Goal: Task Accomplishment & Management: Complete application form

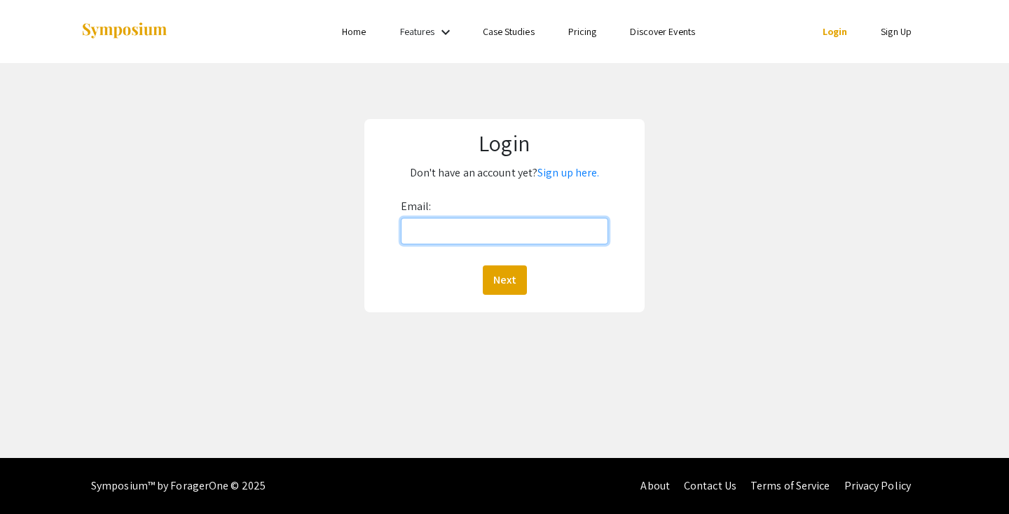
click at [540, 230] on input "Email:" at bounding box center [505, 231] width 208 height 27
type input "[EMAIL_ADDRESS][DOMAIN_NAME]"
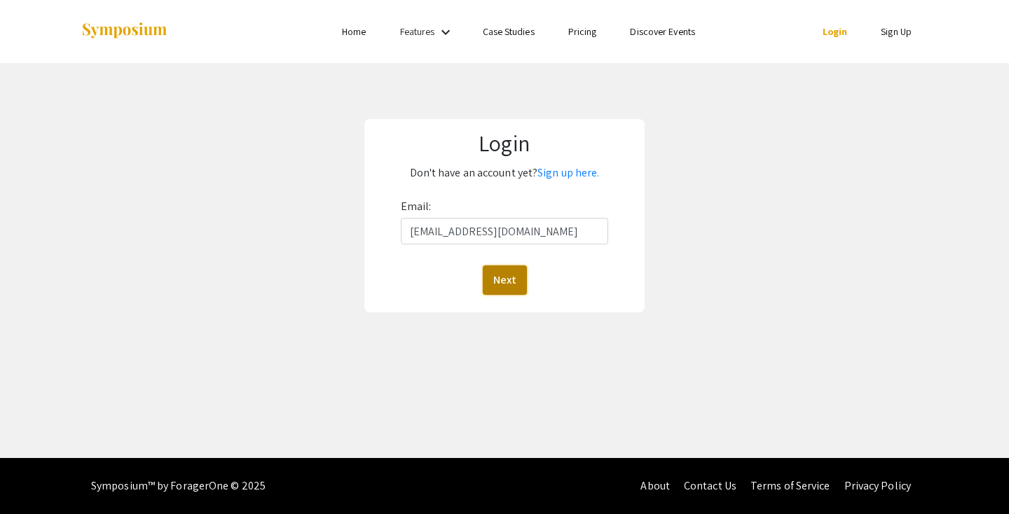
click at [511, 284] on button "Next" at bounding box center [505, 280] width 44 height 29
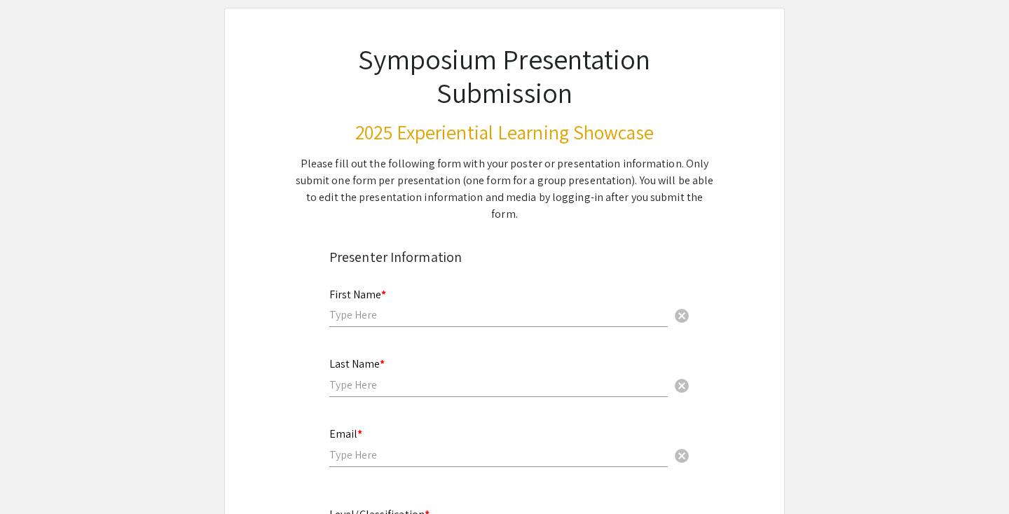
scroll to position [90, 0]
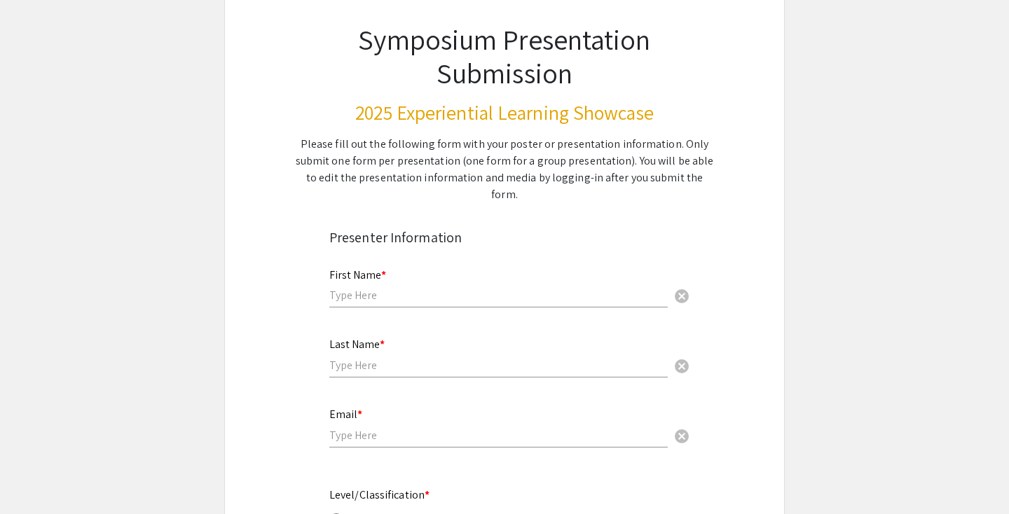
click at [430, 287] on div "First Name * cancel" at bounding box center [498, 281] width 338 height 53
type input "Noah"
click at [373, 358] on input "text" at bounding box center [498, 365] width 338 height 15
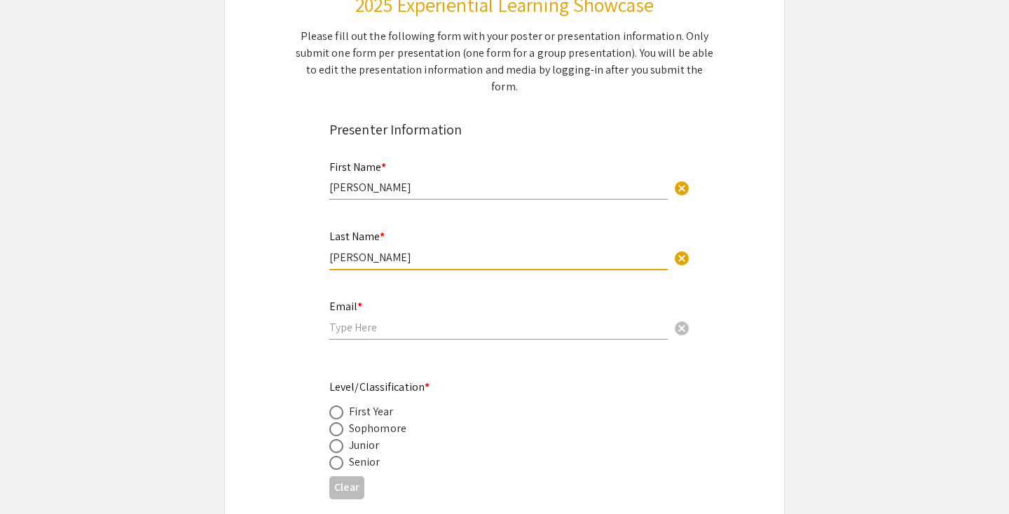
scroll to position [234, 0]
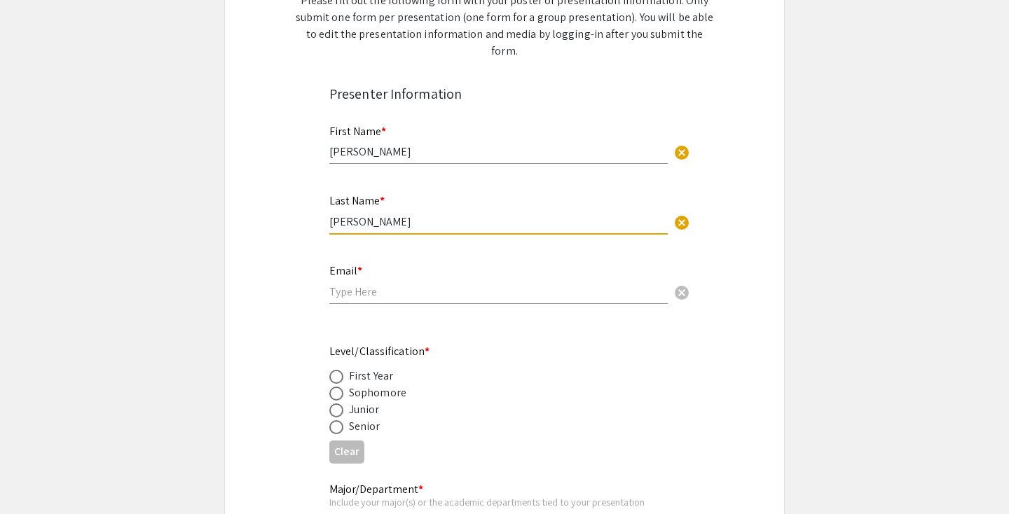
type input "Millhouse"
click at [385, 284] on input "email" at bounding box center [498, 291] width 338 height 15
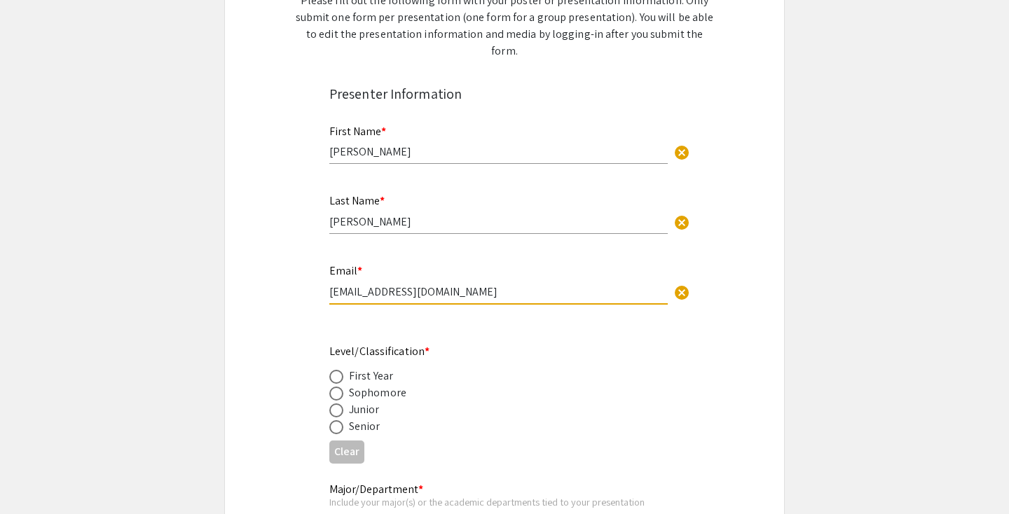
type input "[EMAIL_ADDRESS][DOMAIN_NAME]"
click at [337, 420] on span at bounding box center [336, 427] width 14 height 14
click at [337, 420] on input "radio" at bounding box center [336, 427] width 14 height 14
radio input "true"
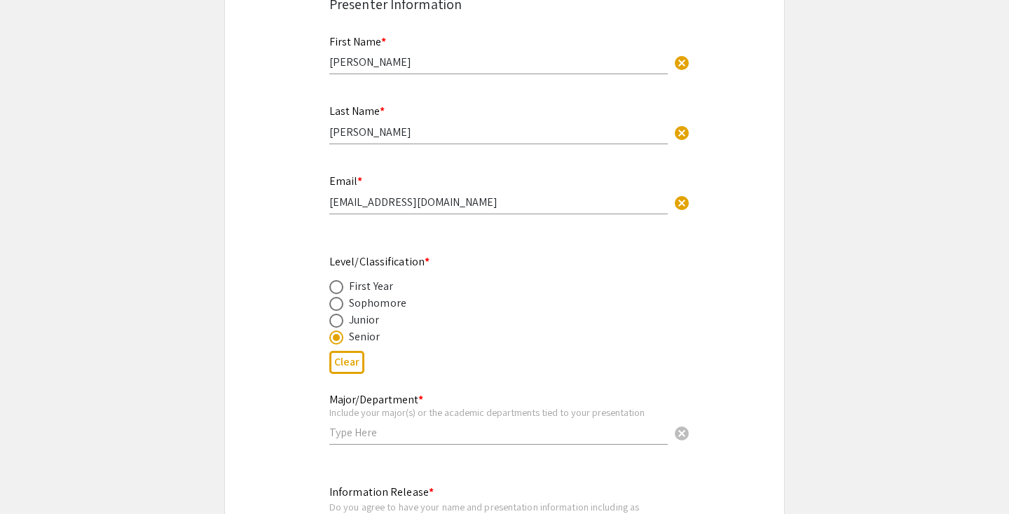
scroll to position [369, 0]
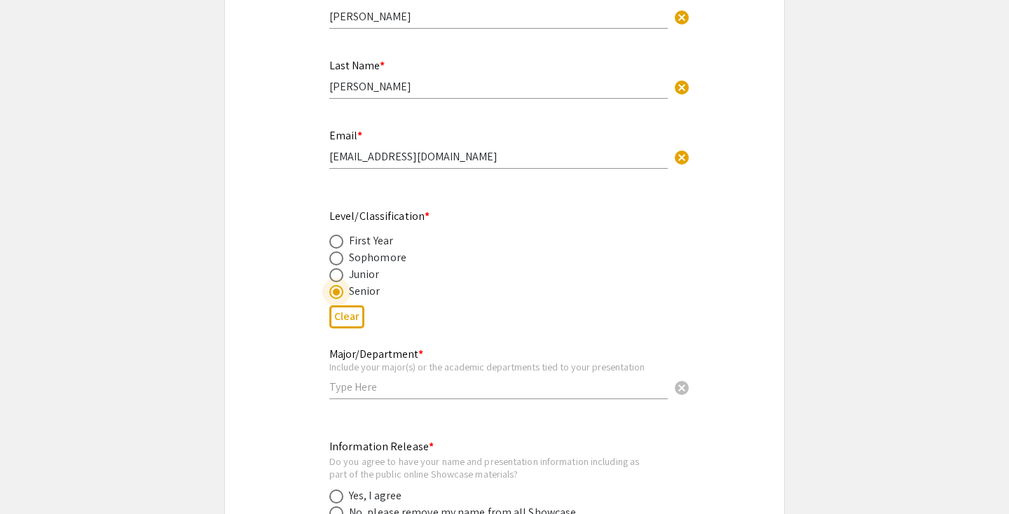
click at [382, 380] on input "text" at bounding box center [498, 387] width 338 height 15
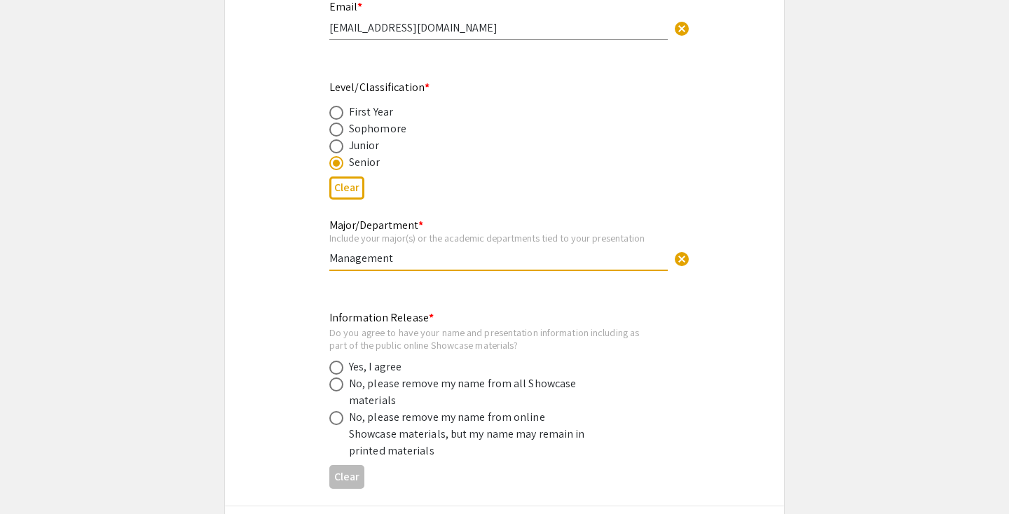
scroll to position [504, 0]
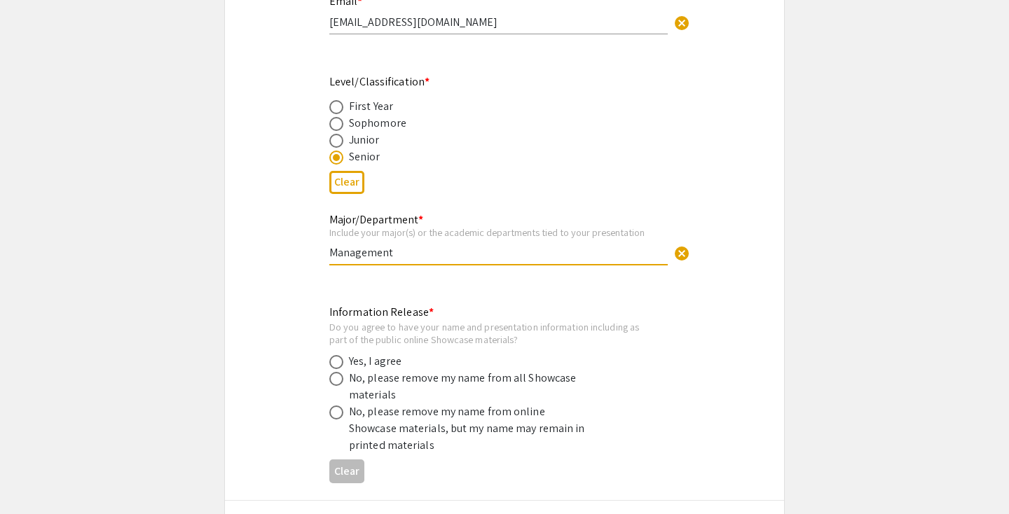
type input "Management"
click at [341, 355] on span at bounding box center [336, 362] width 14 height 14
click at [341, 355] on input "radio" at bounding box center [336, 362] width 14 height 14
radio input "true"
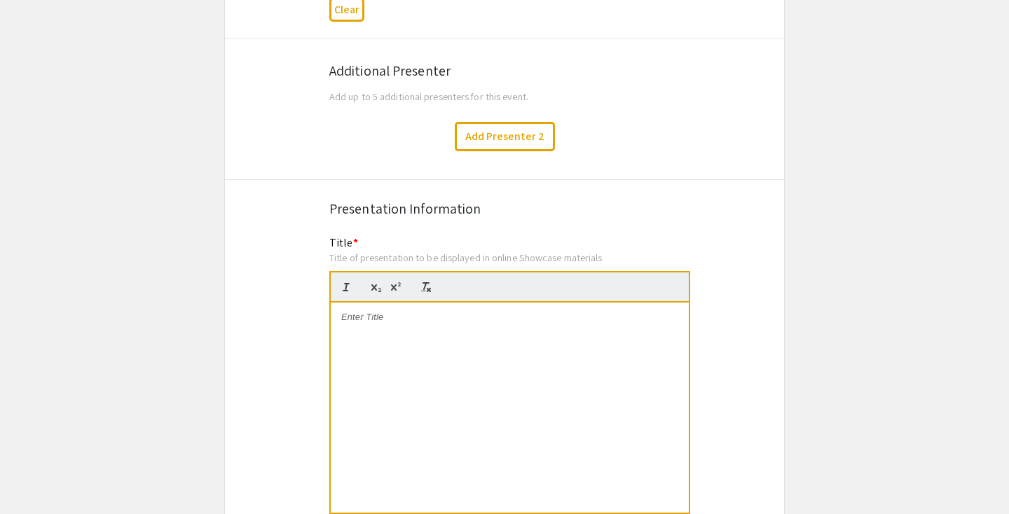
scroll to position [966, 0]
click at [426, 310] on p at bounding box center [509, 316] width 337 height 13
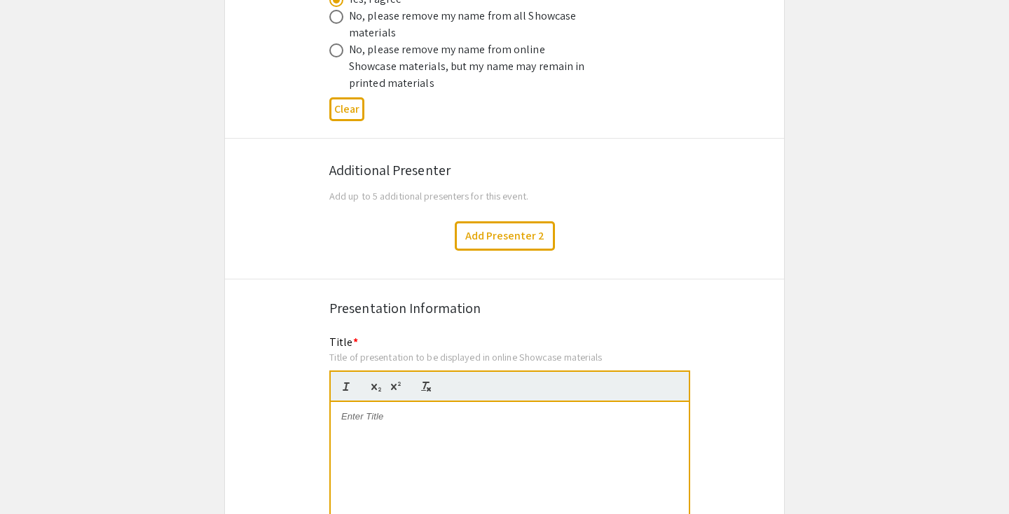
scroll to position [881, 0]
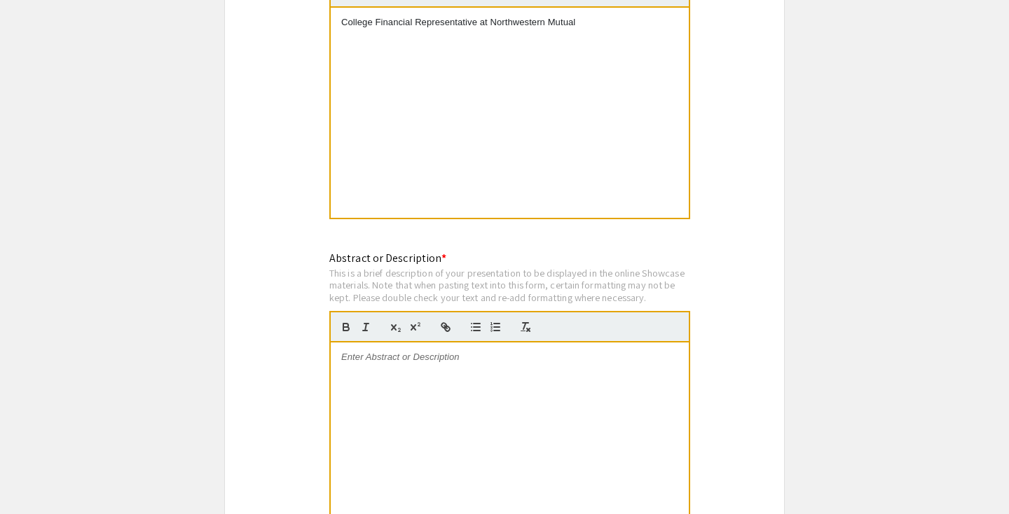
scroll to position [1281, 0]
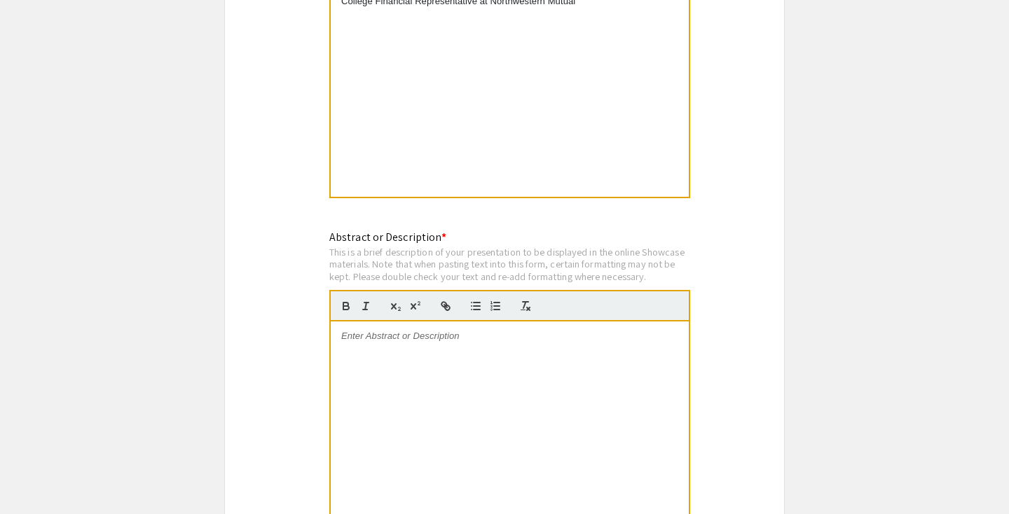
click at [472, 333] on div at bounding box center [510, 427] width 358 height 210
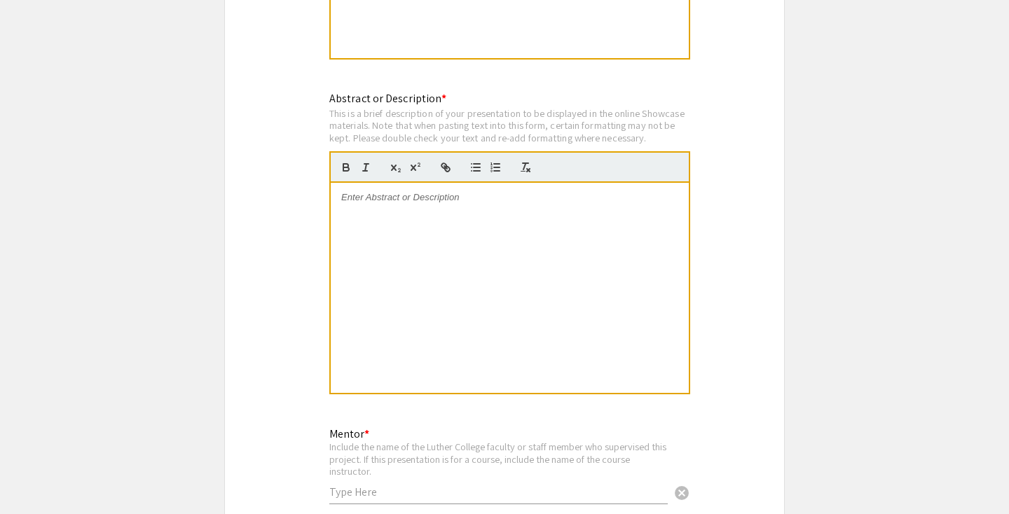
scroll to position [1290, 0]
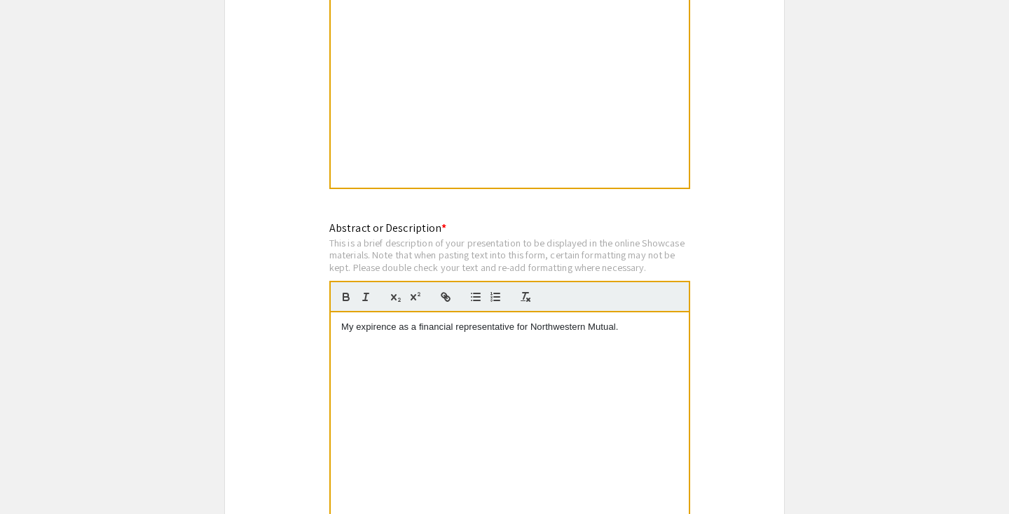
click at [369, 321] on p "My expirence as a financial representative for Northwestern Mutual." at bounding box center [509, 327] width 337 height 13
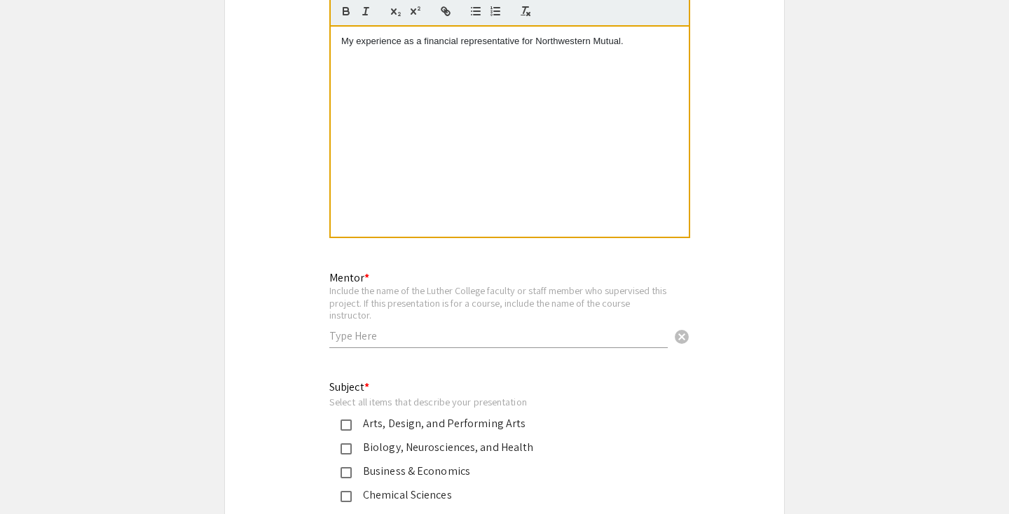
scroll to position [1586, 0]
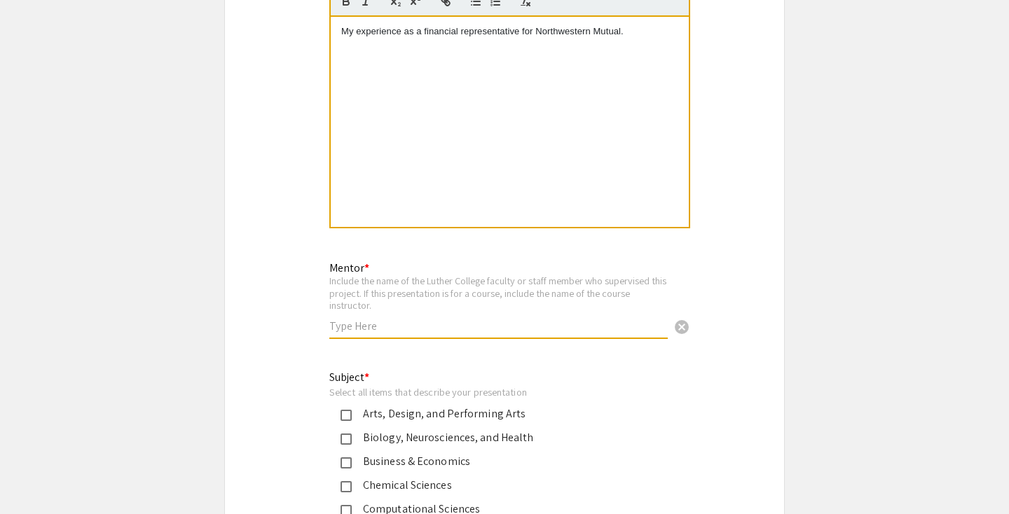
click at [413, 319] on input "text" at bounding box center [498, 326] width 338 height 15
type input "Alexandra White"
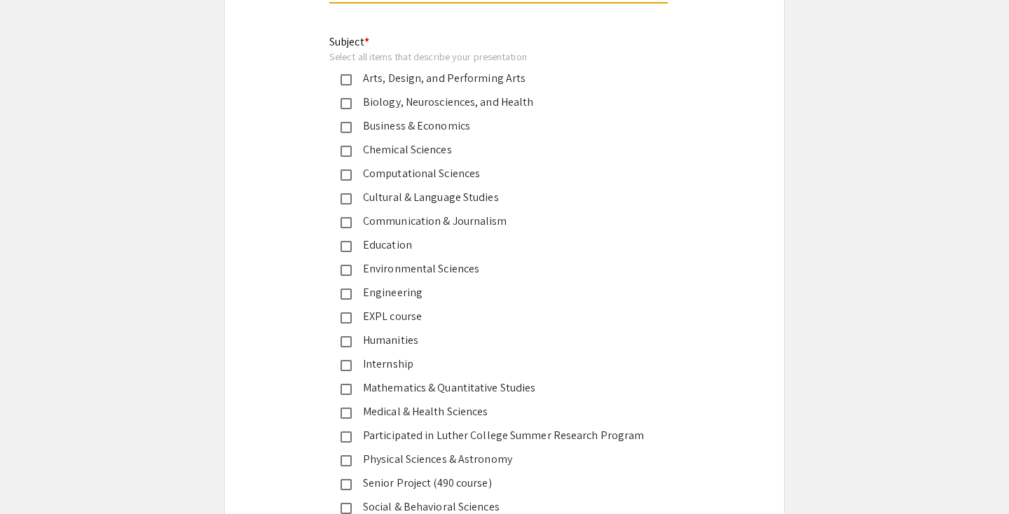
scroll to position [1913, 0]
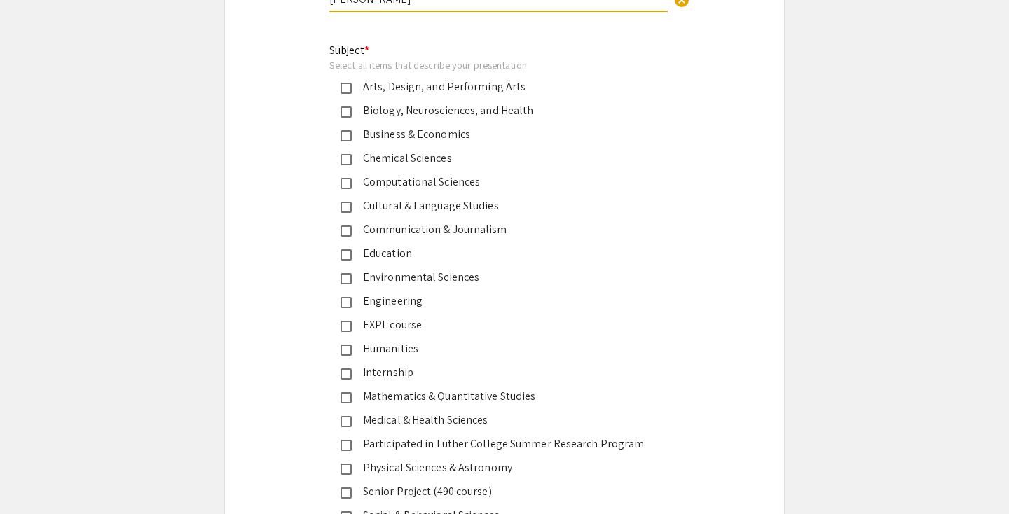
click at [341, 130] on mat-pseudo-checkbox at bounding box center [345, 135] width 11 height 11
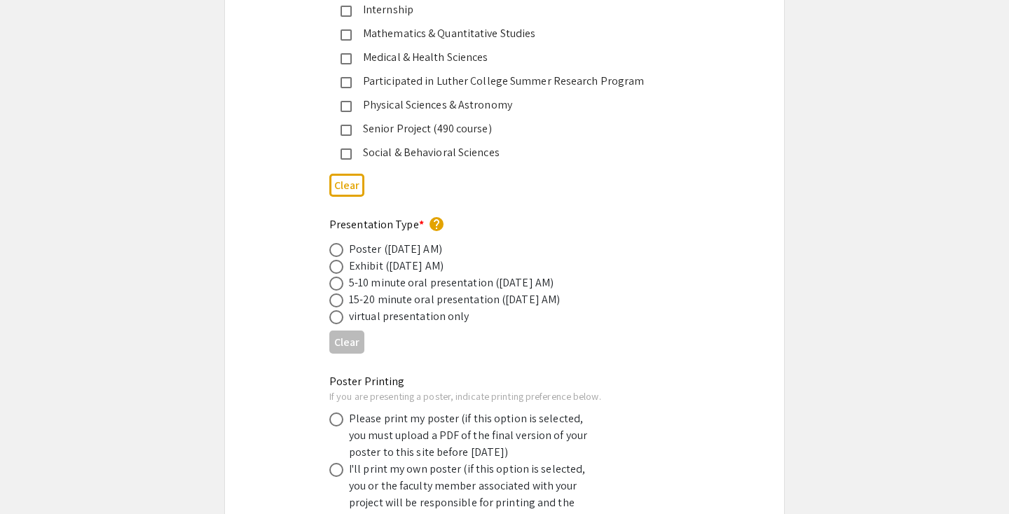
scroll to position [2302, 0]
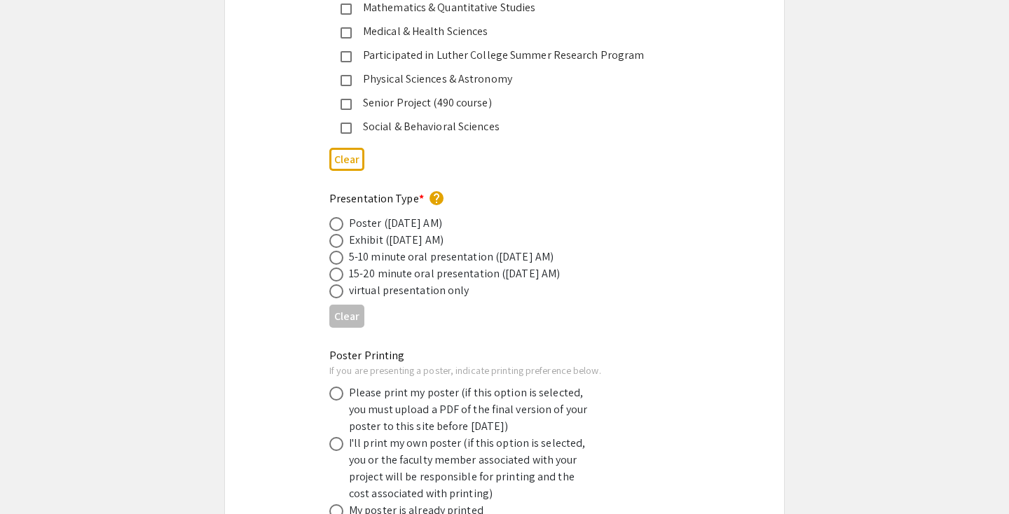
click at [339, 217] on span at bounding box center [336, 224] width 14 height 14
click at [339, 217] on input "radio" at bounding box center [336, 224] width 14 height 14
radio input "true"
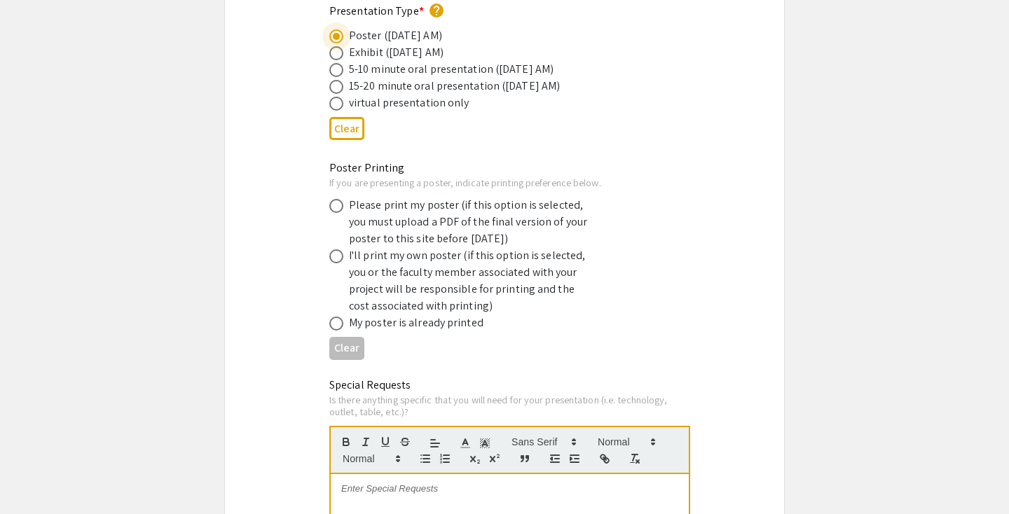
scroll to position [2493, 0]
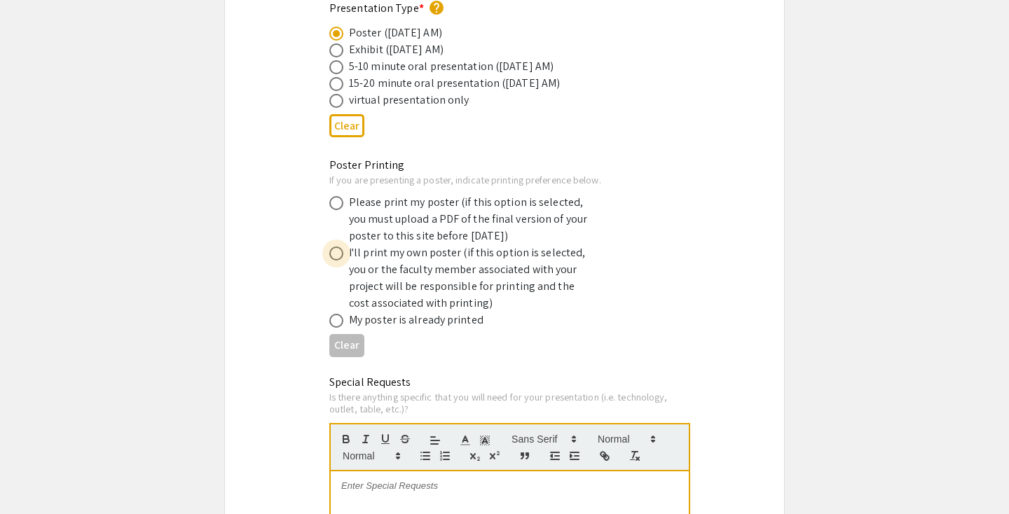
click at [340, 247] on span at bounding box center [336, 254] width 14 height 14
click at [340, 247] on input "radio" at bounding box center [336, 254] width 14 height 14
radio input "true"
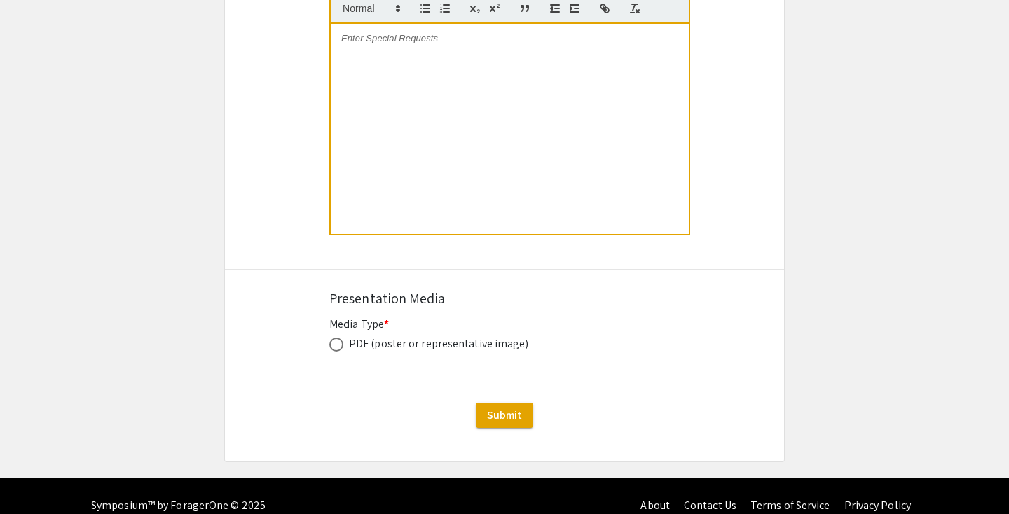
scroll to position [2948, 0]
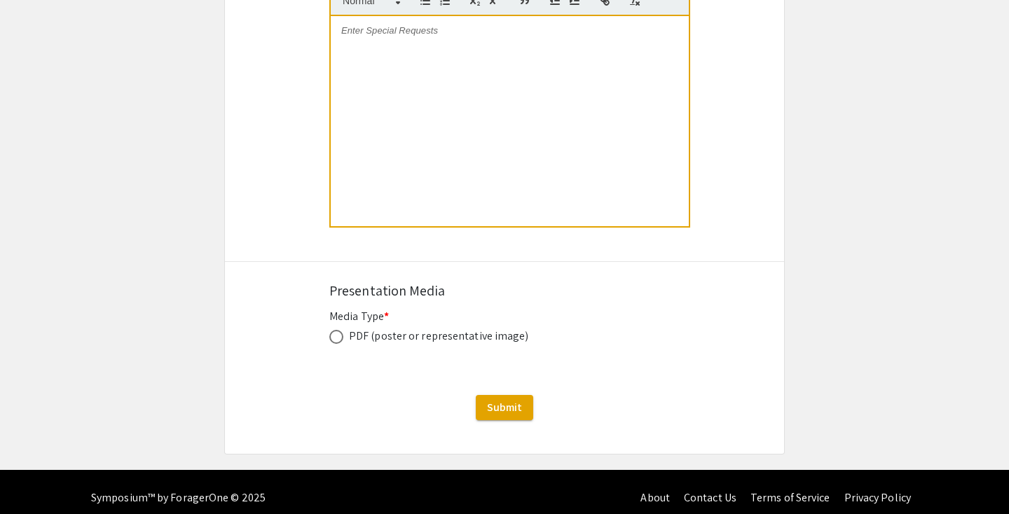
click at [343, 330] on label at bounding box center [339, 337] width 20 height 14
click at [343, 330] on input "radio" at bounding box center [336, 337] width 14 height 14
radio input "true"
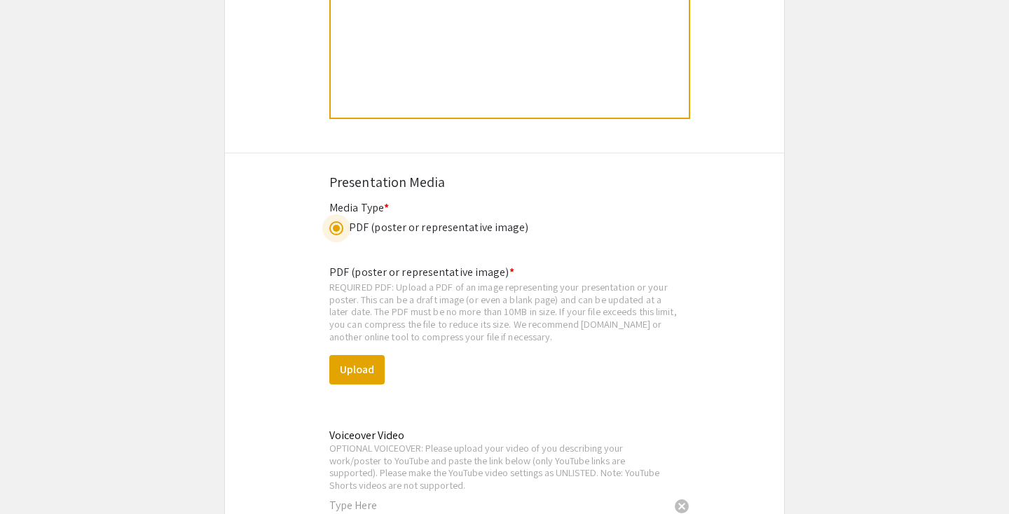
scroll to position [3025, 0]
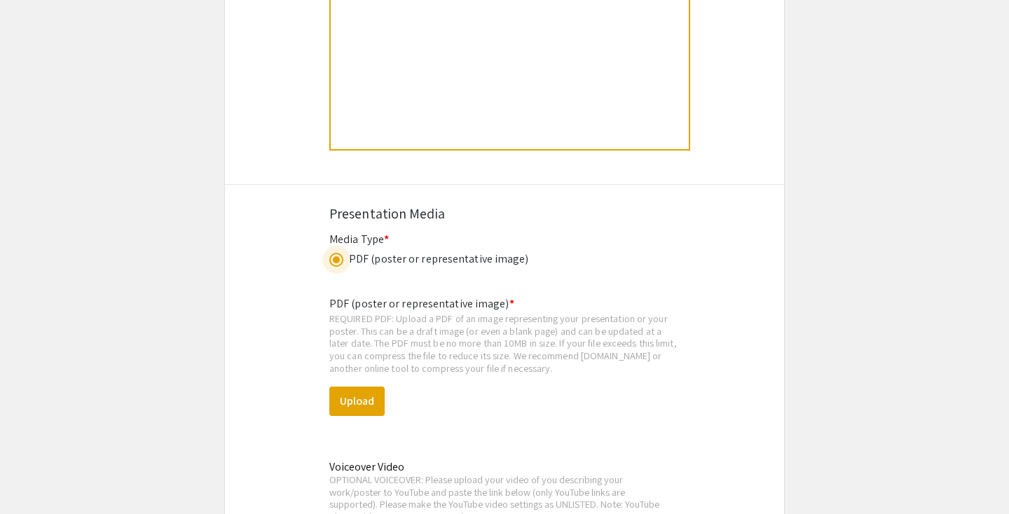
click at [345, 253] on label at bounding box center [339, 260] width 20 height 14
click at [343, 253] on input "radio" at bounding box center [336, 260] width 14 height 14
click at [340, 254] on span at bounding box center [336, 260] width 14 height 14
click at [340, 254] on input "radio" at bounding box center [336, 260] width 14 height 14
click at [340, 254] on span at bounding box center [336, 260] width 14 height 14
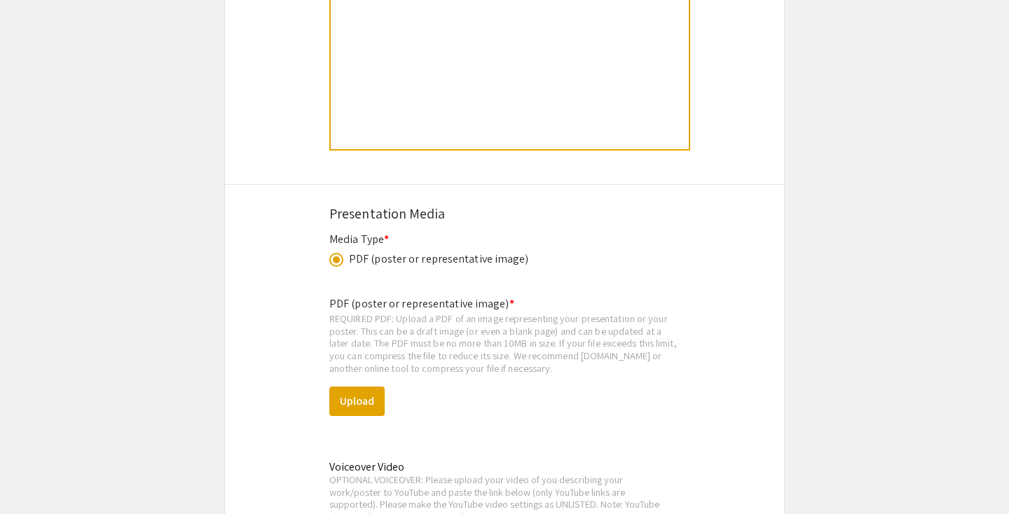
click at [340, 254] on input "radio" at bounding box center [336, 260] width 14 height 14
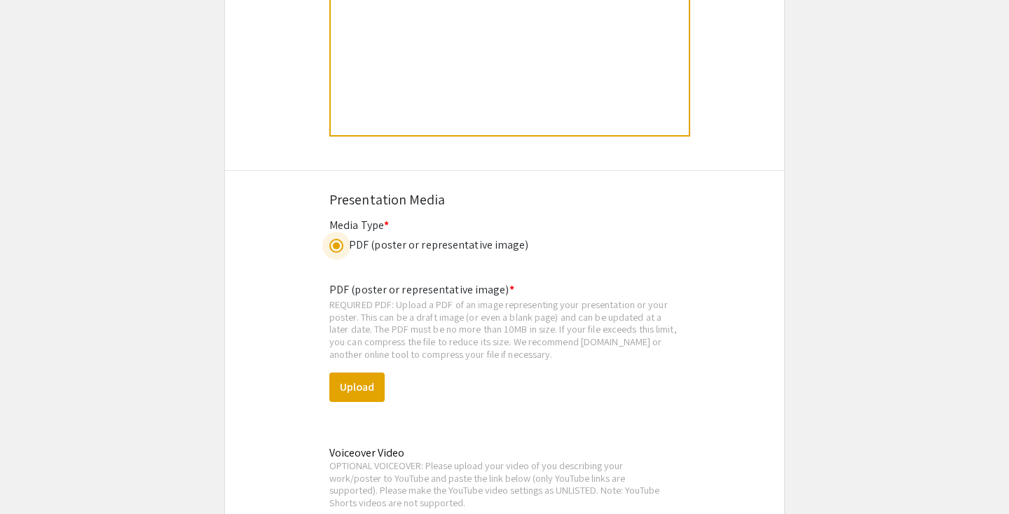
scroll to position [3037, 0]
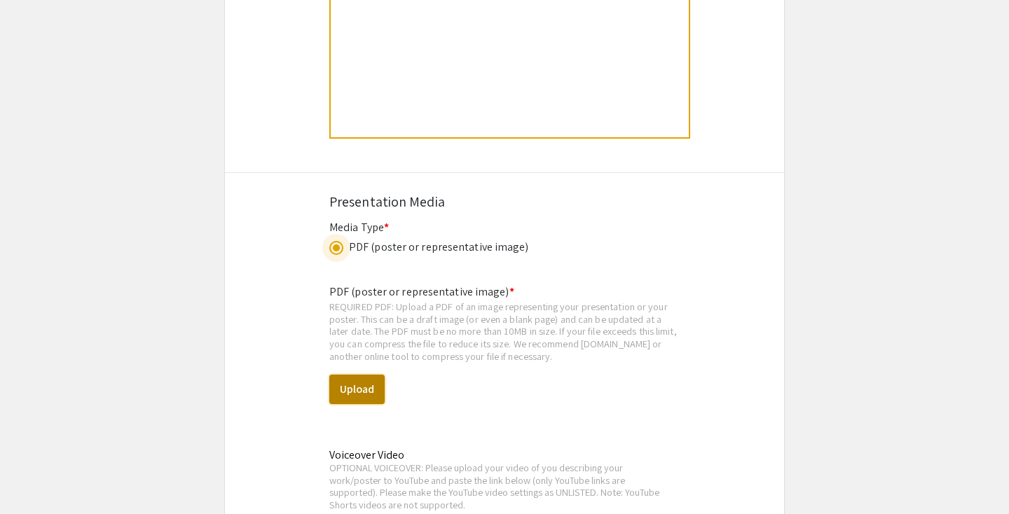
click at [366, 375] on button "Upload" at bounding box center [356, 389] width 55 height 29
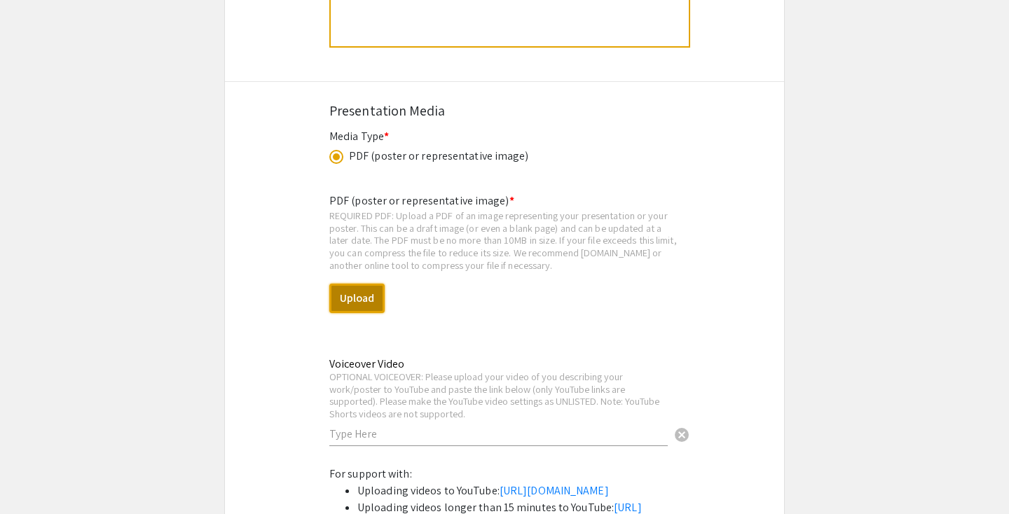
scroll to position [3139, 0]
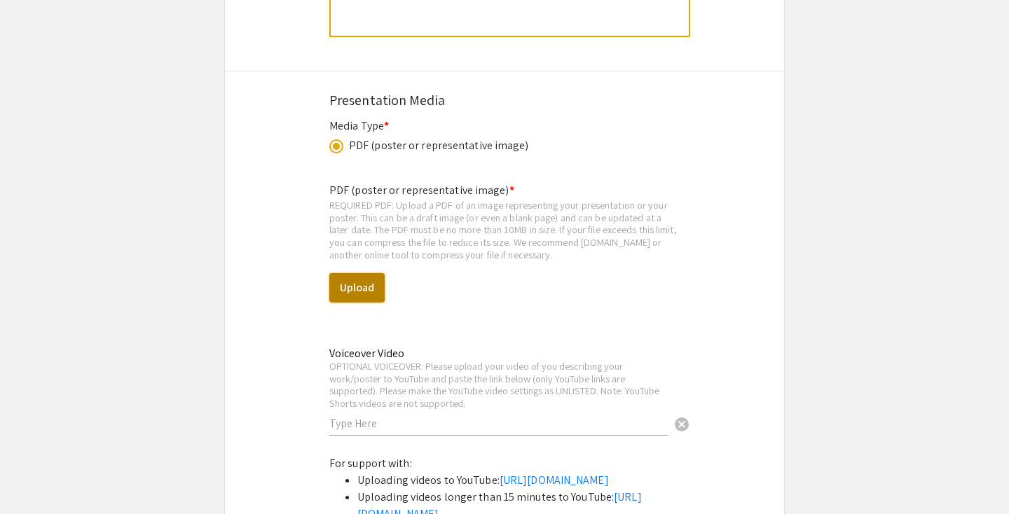
click at [359, 274] on button "Upload" at bounding box center [356, 287] width 55 height 29
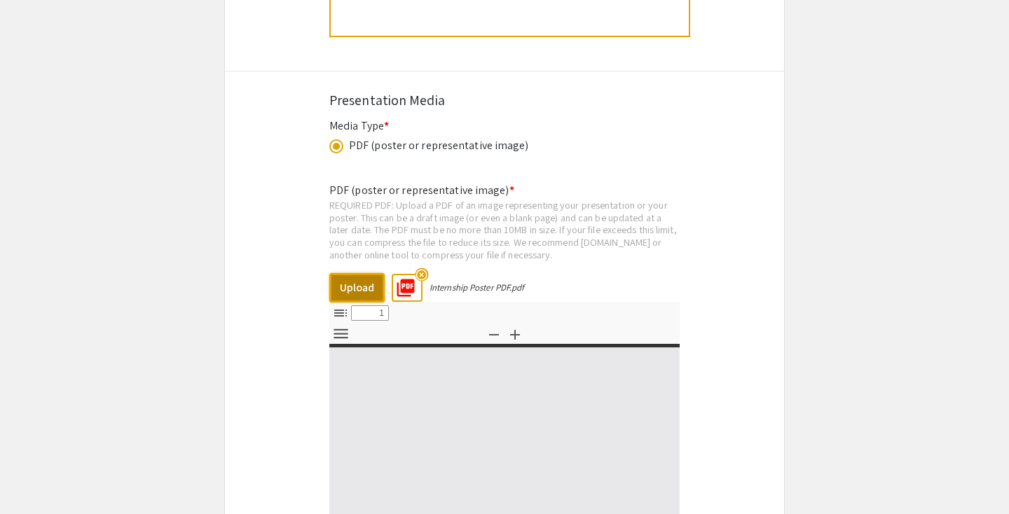
select select "custom"
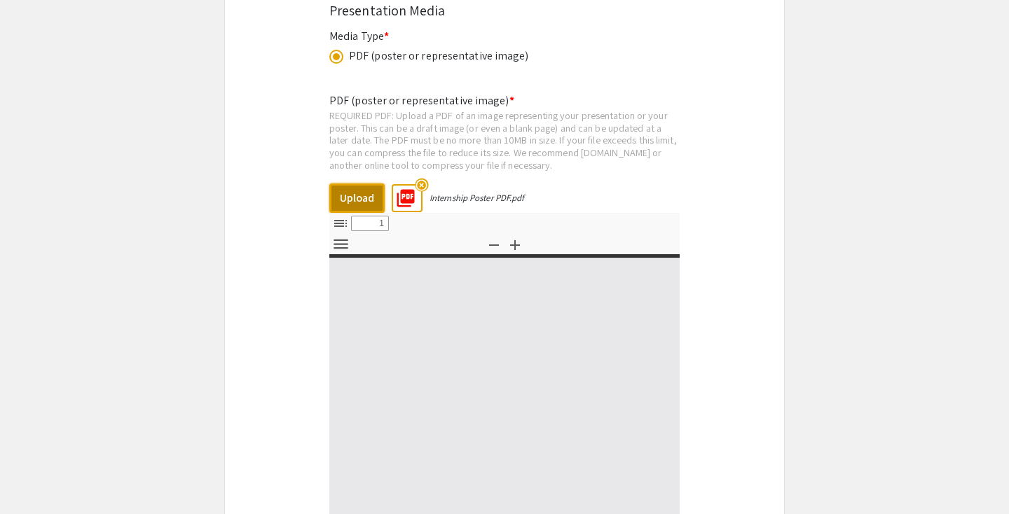
type input "0"
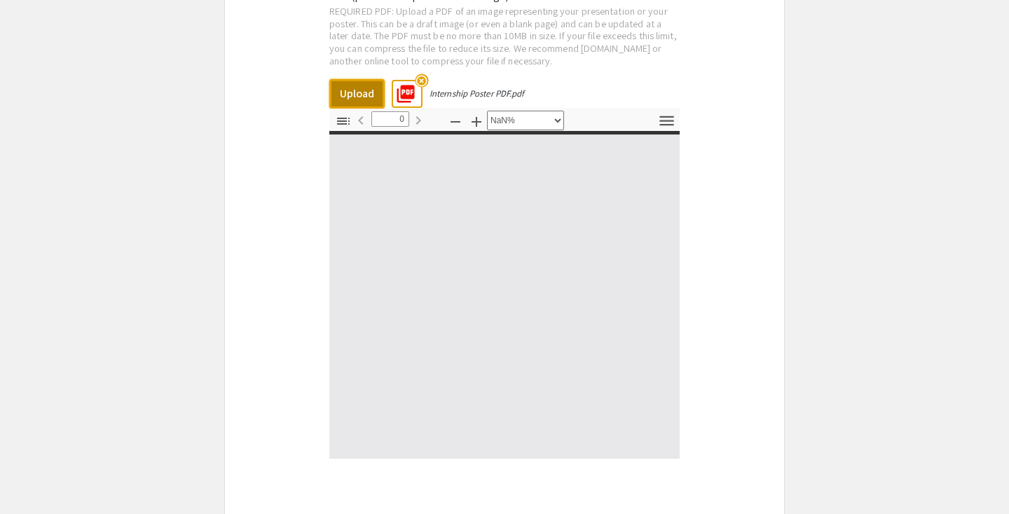
select select "auto"
type input "1"
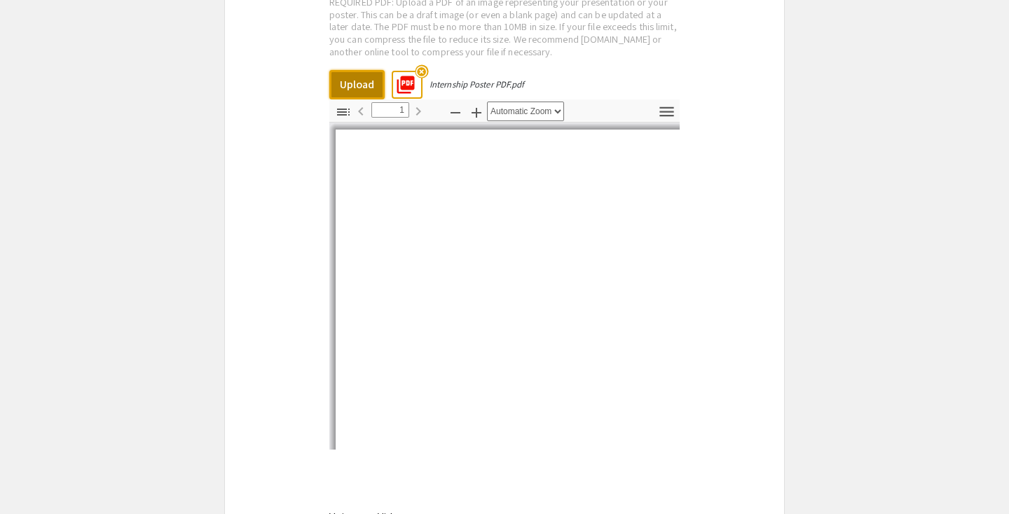
scroll to position [3346, 0]
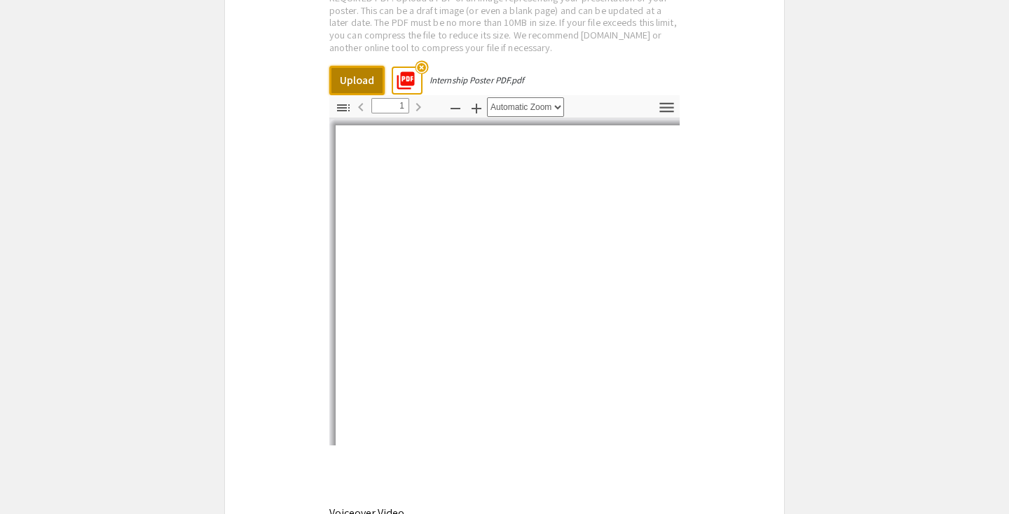
select select "auto"
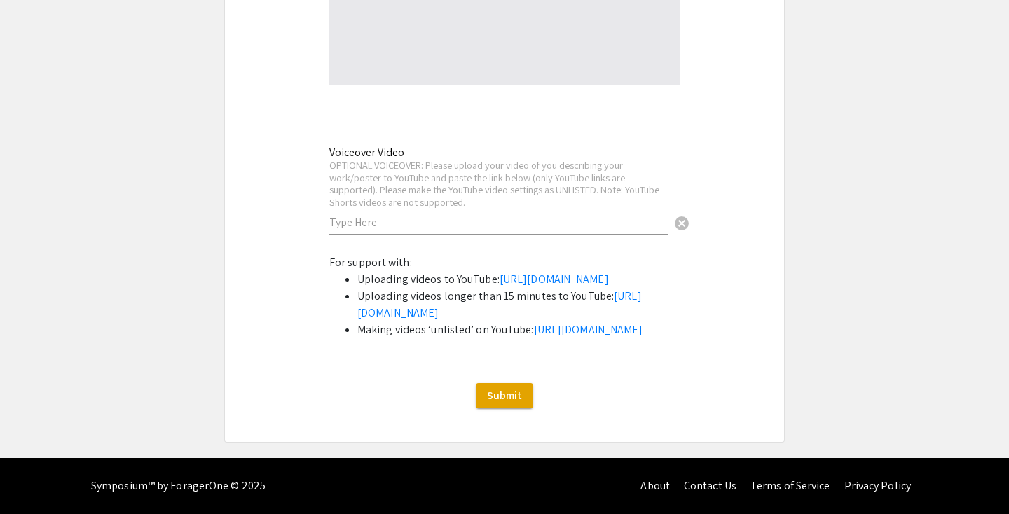
scroll to position [3779, 0]
click at [513, 394] on span "Submit" at bounding box center [504, 395] width 35 height 15
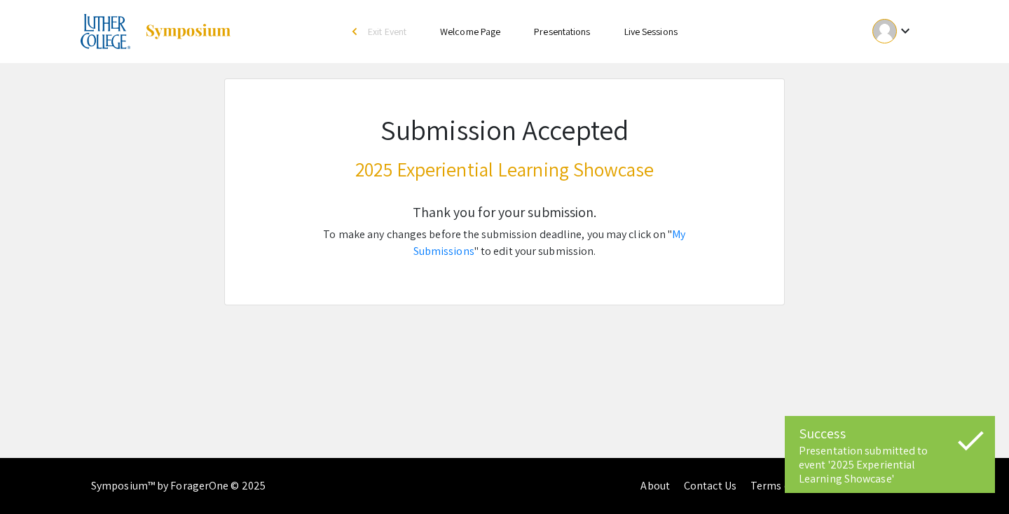
scroll to position [0, 0]
